Goal: Navigation & Orientation: Find specific page/section

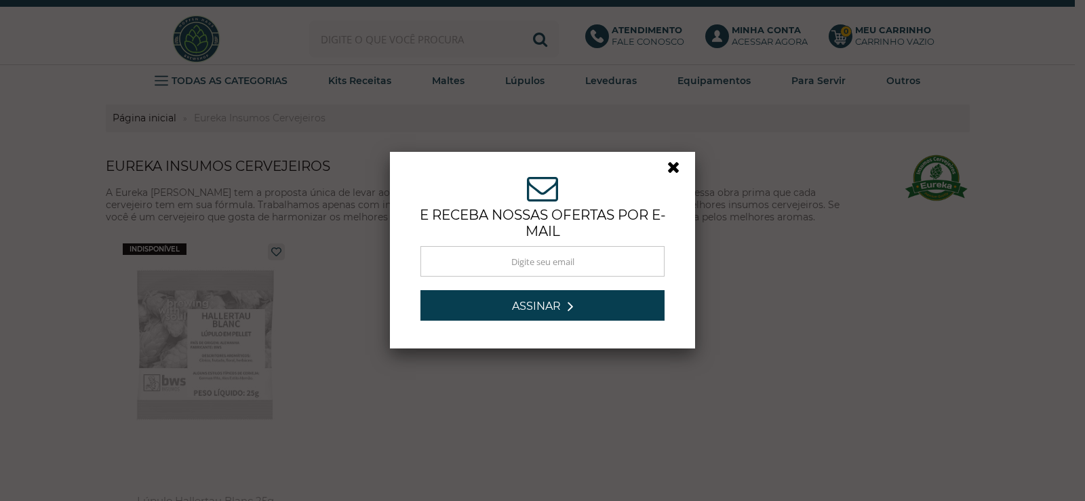
click at [673, 172] on link at bounding box center [680, 171] width 24 height 24
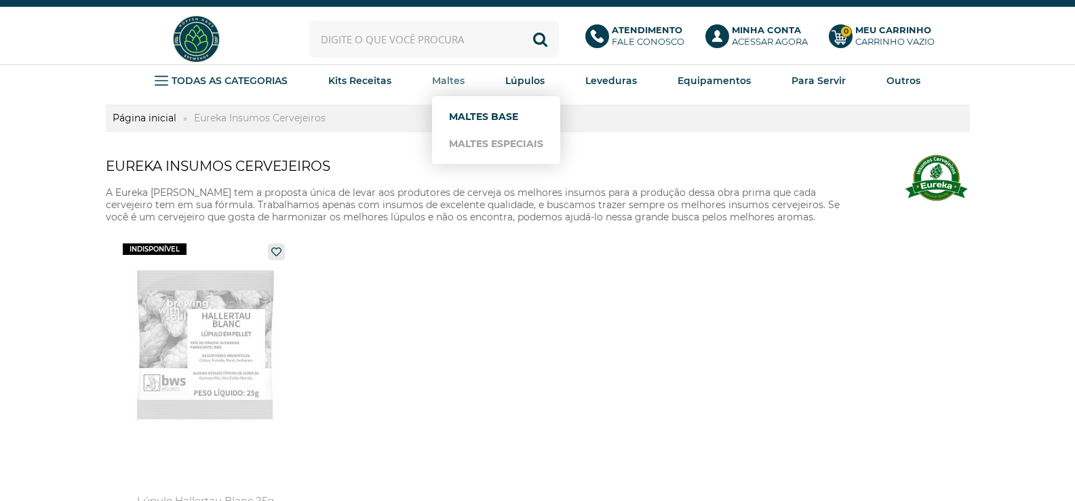
click at [465, 117] on link "Maltes Base" at bounding box center [496, 116] width 94 height 27
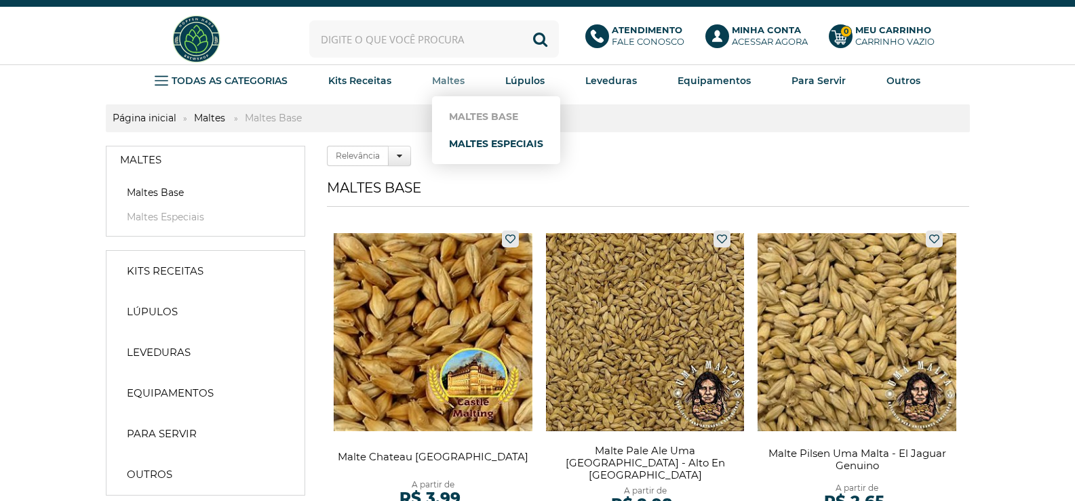
click at [477, 142] on link "Maltes Especiais" at bounding box center [496, 143] width 94 height 27
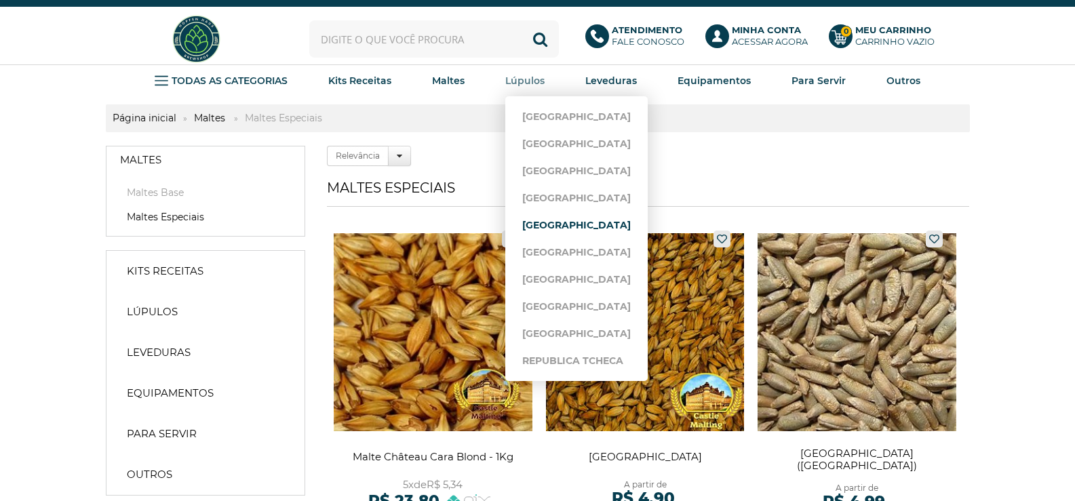
click at [535, 221] on link "[GEOGRAPHIC_DATA]" at bounding box center [576, 225] width 109 height 27
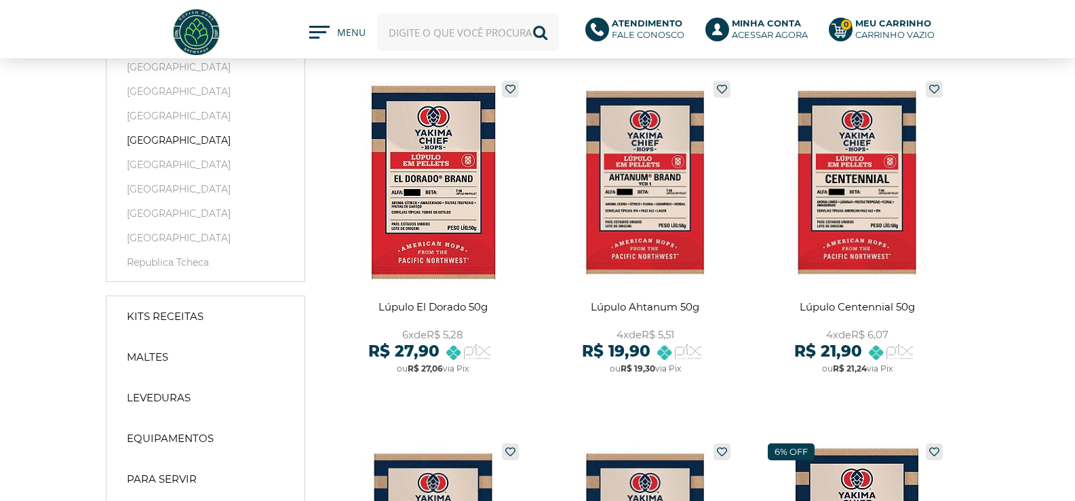
scroll to position [68, 0]
